Goal: Information Seeking & Learning: Learn about a topic

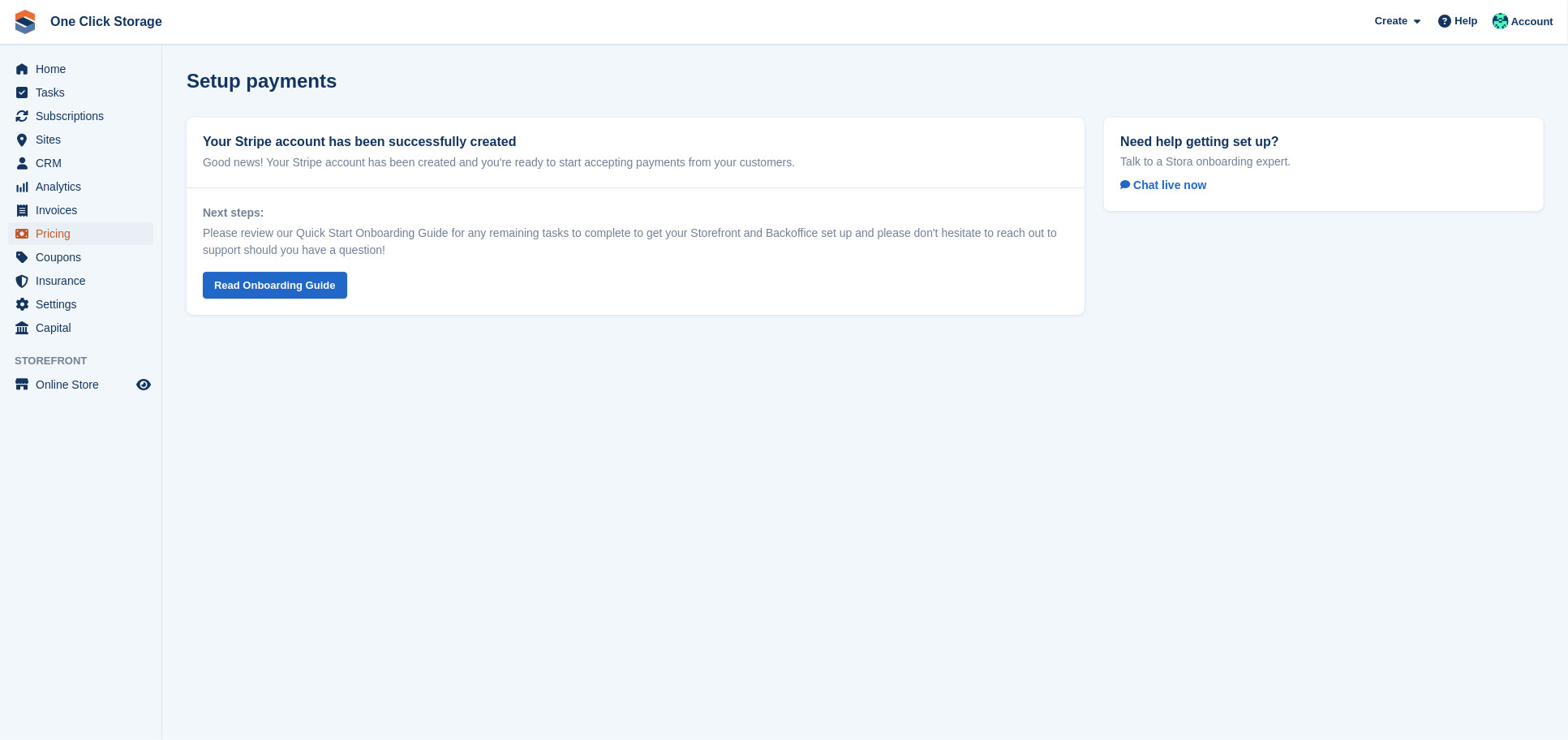
click at [84, 241] on span "Pricing" at bounding box center [85, 233] width 97 height 23
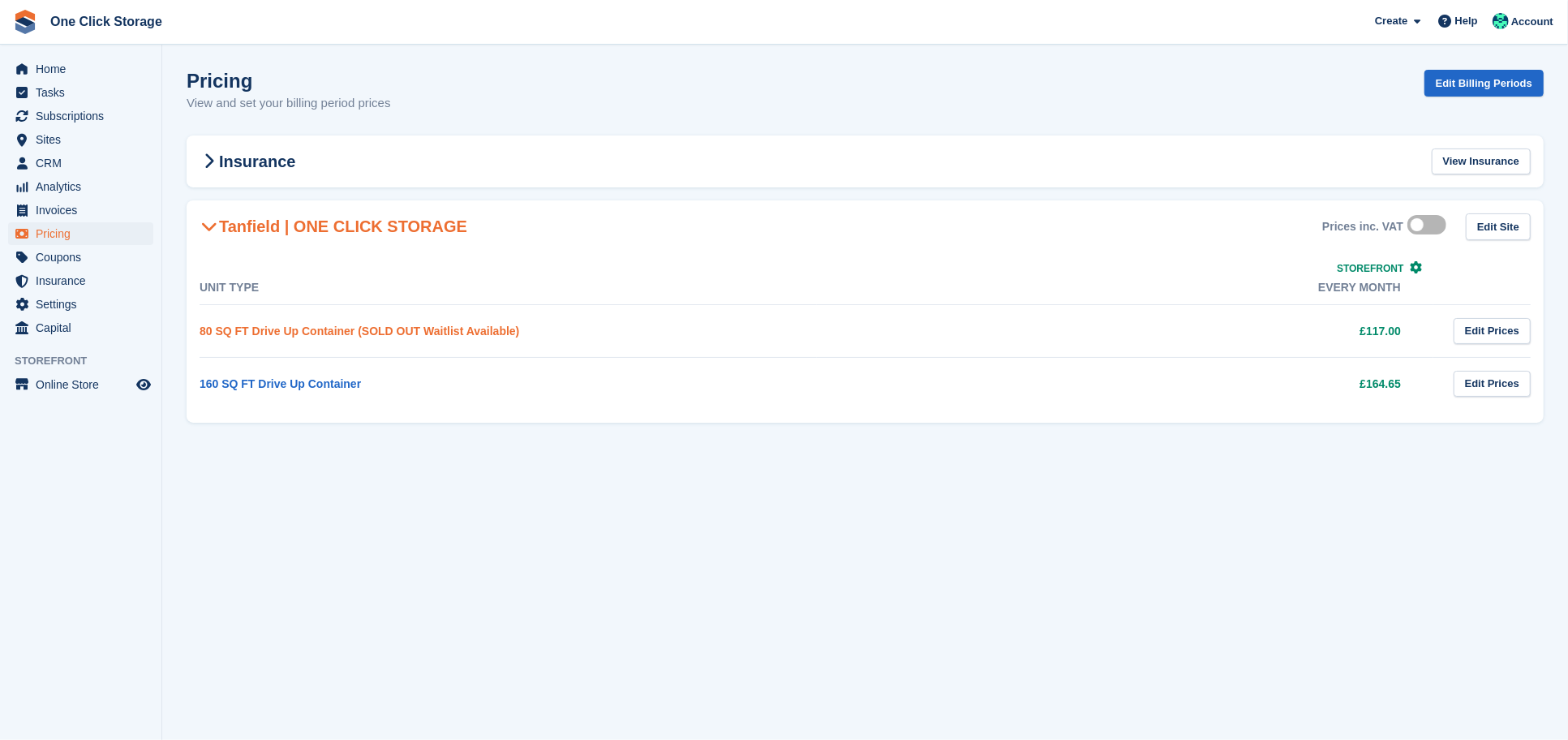
click at [318, 327] on link "80 SQ FT Drive Up Container (SOLD OUT Waitlist Available)" at bounding box center [359, 331] width 320 height 13
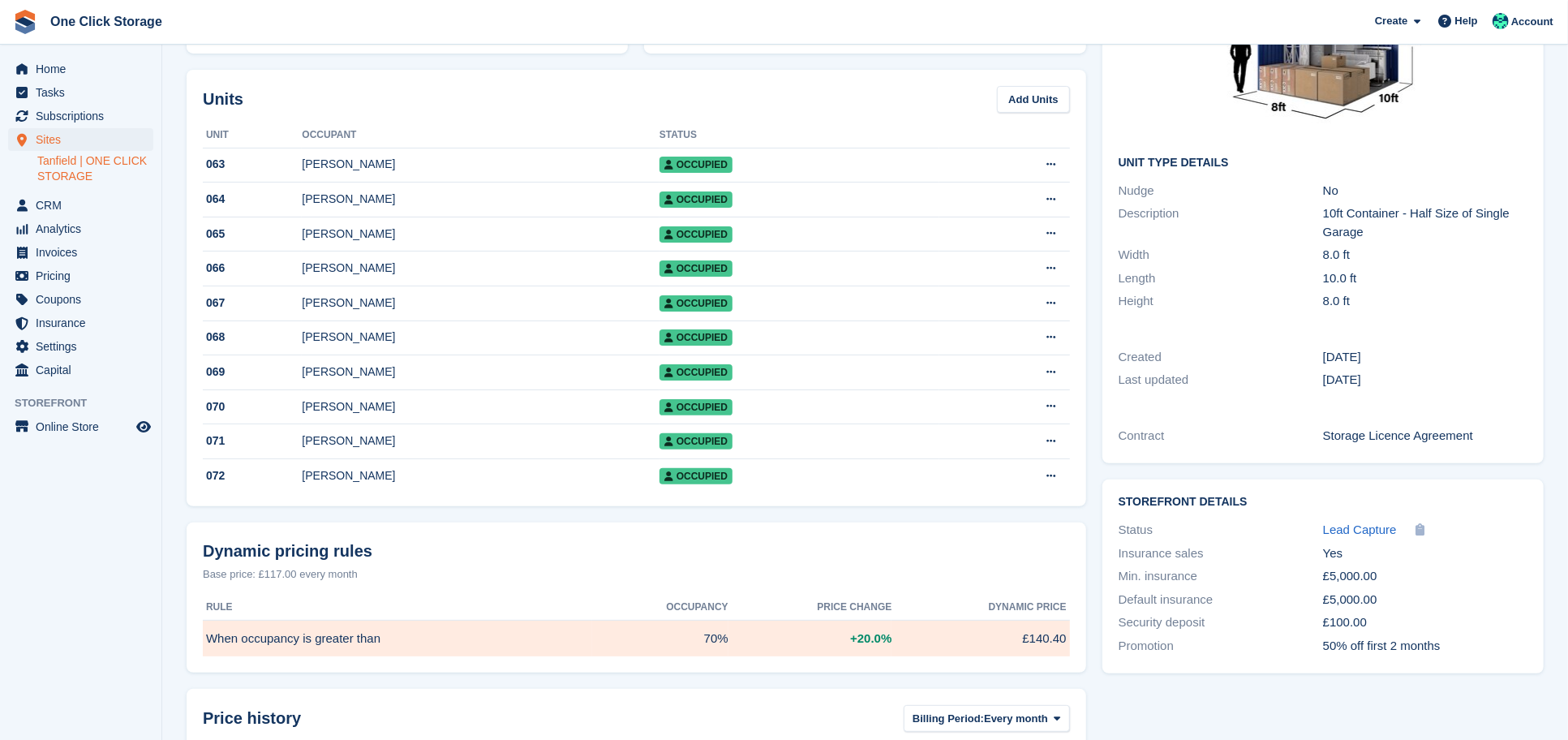
scroll to position [175, 0]
click at [390, 334] on div "[PERSON_NAME]" at bounding box center [480, 337] width 357 height 17
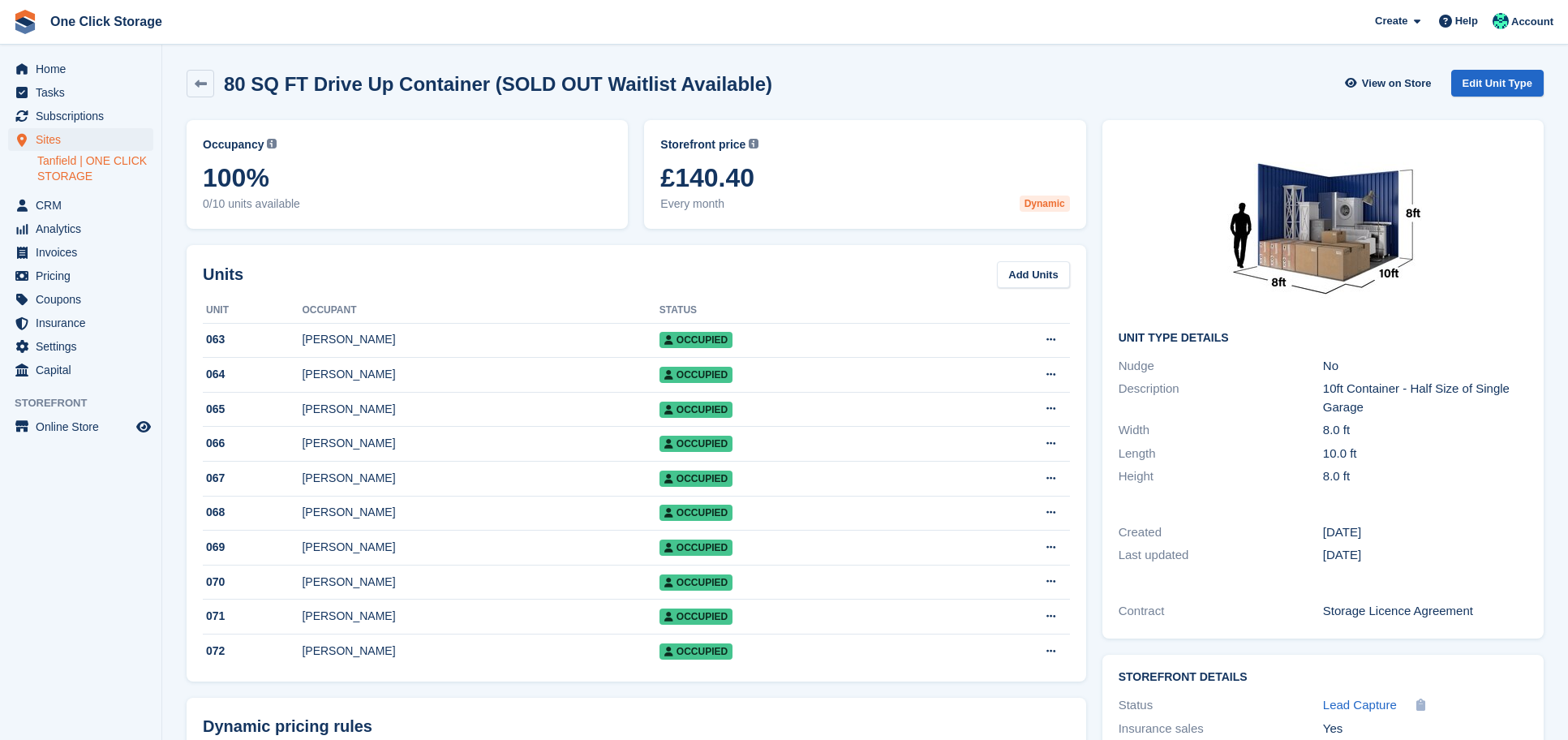
scroll to position [175, 0]
